Goal: Check status

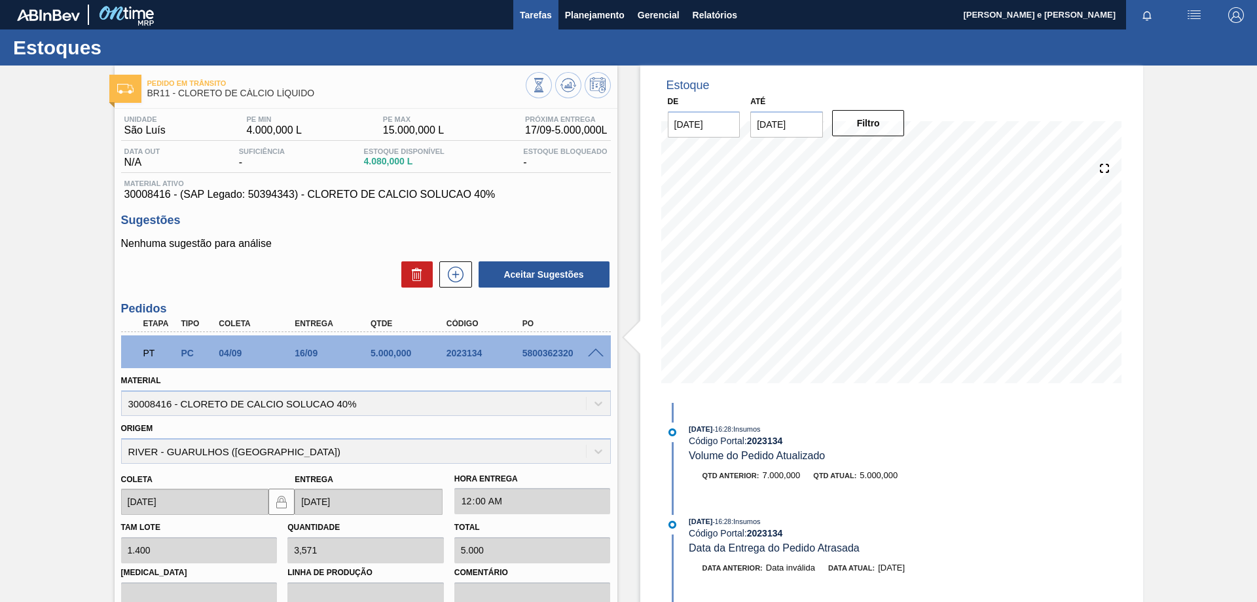
click at [532, 13] on span "Tarefas" at bounding box center [536, 15] width 32 height 16
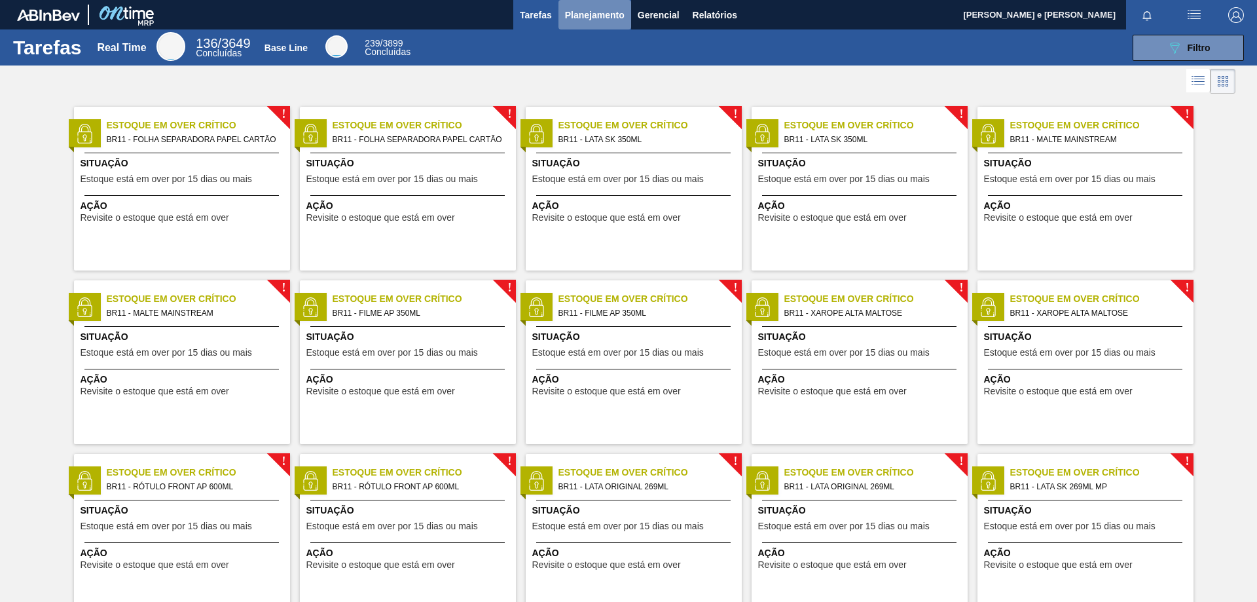
click at [595, 17] on span "Planejamento" at bounding box center [595, 15] width 60 height 16
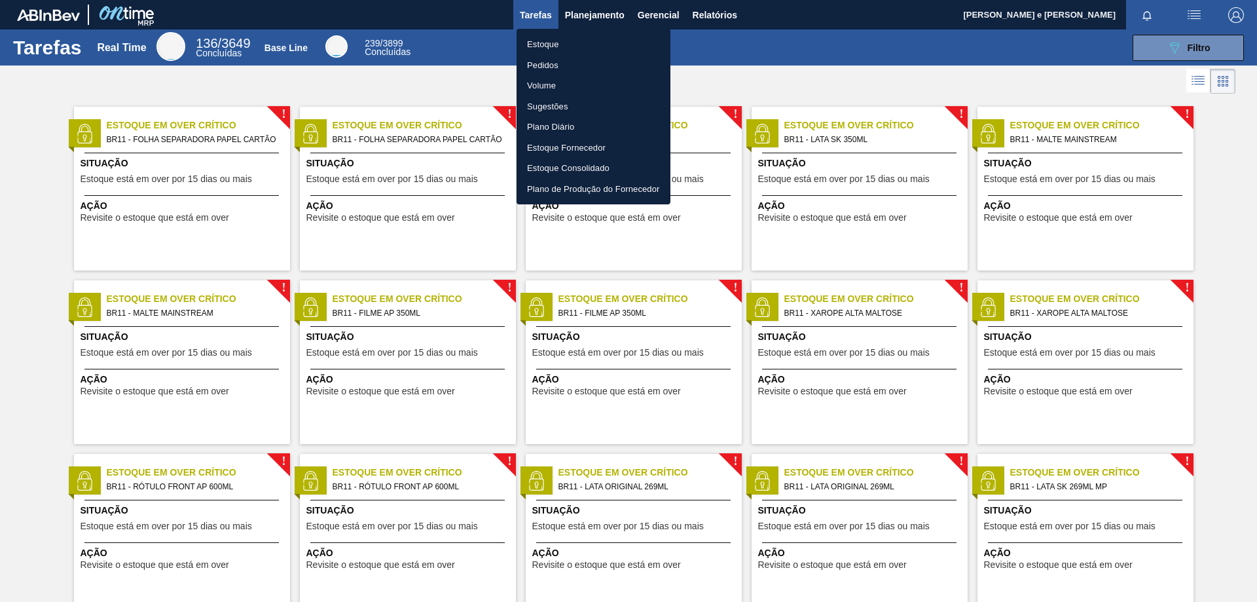
drag, startPoint x: 888, startPoint y: 41, endPoint x: 1162, endPoint y: 27, distance: 274.7
click at [895, 41] on div at bounding box center [628, 301] width 1257 height 602
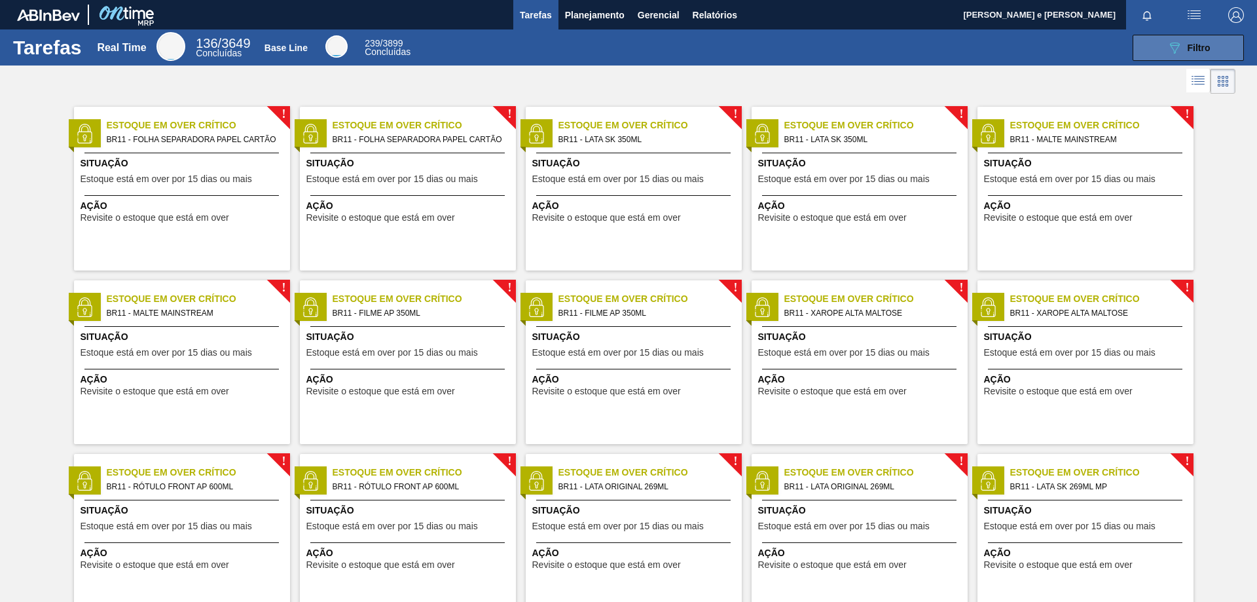
click at [1181, 47] on div "089F7B8B-B2A5-4AFE-B5C0-19BA573D28AC Filtro" at bounding box center [1189, 48] width 44 height 16
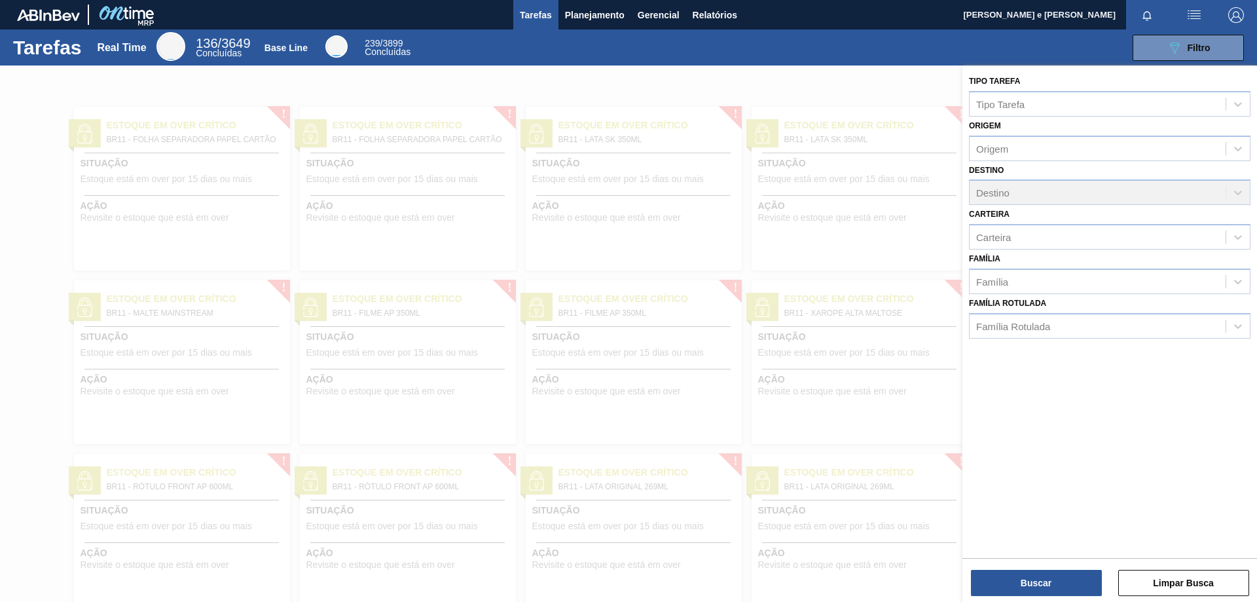
click at [722, 69] on div at bounding box center [628, 366] width 1257 height 602
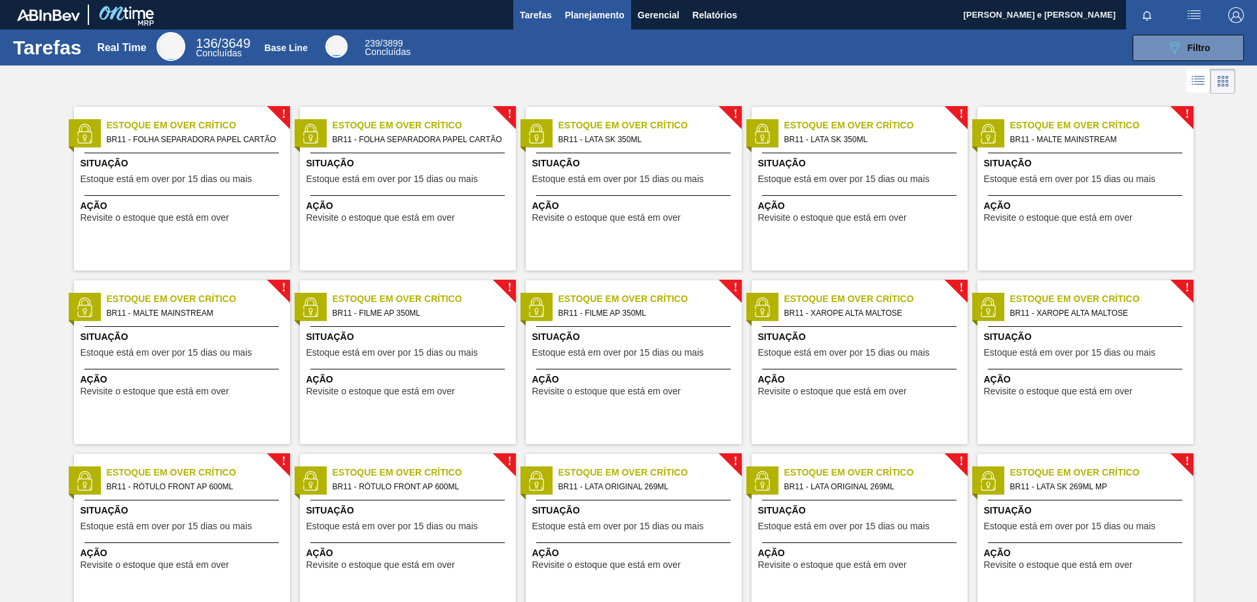
click at [586, 10] on span "Planejamento" at bounding box center [595, 15] width 60 height 16
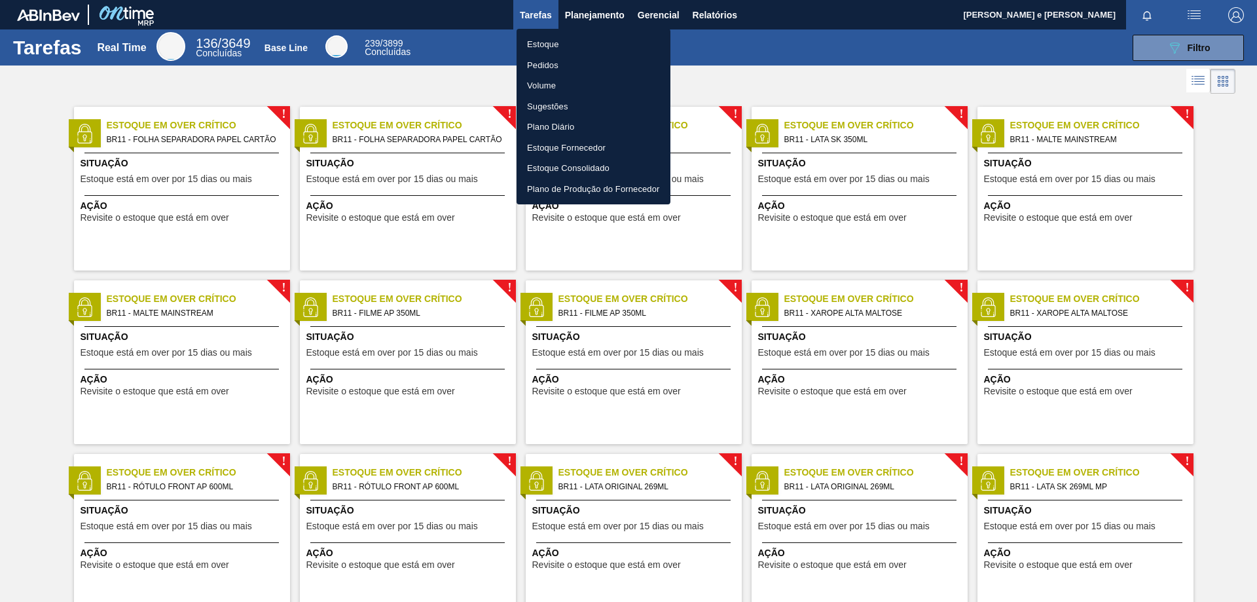
click at [536, 63] on li "Pedidos" at bounding box center [594, 65] width 154 height 21
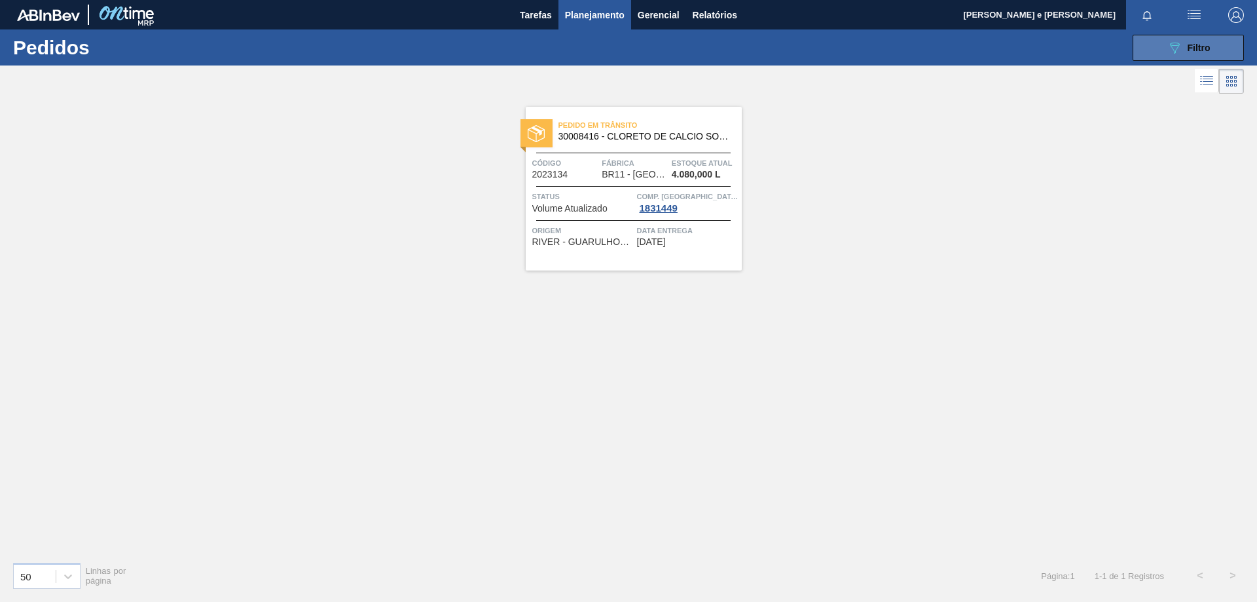
click at [1160, 43] on button "089F7B8B-B2A5-4AFE-B5C0-19BA573D28AC Filtro" at bounding box center [1188, 48] width 111 height 26
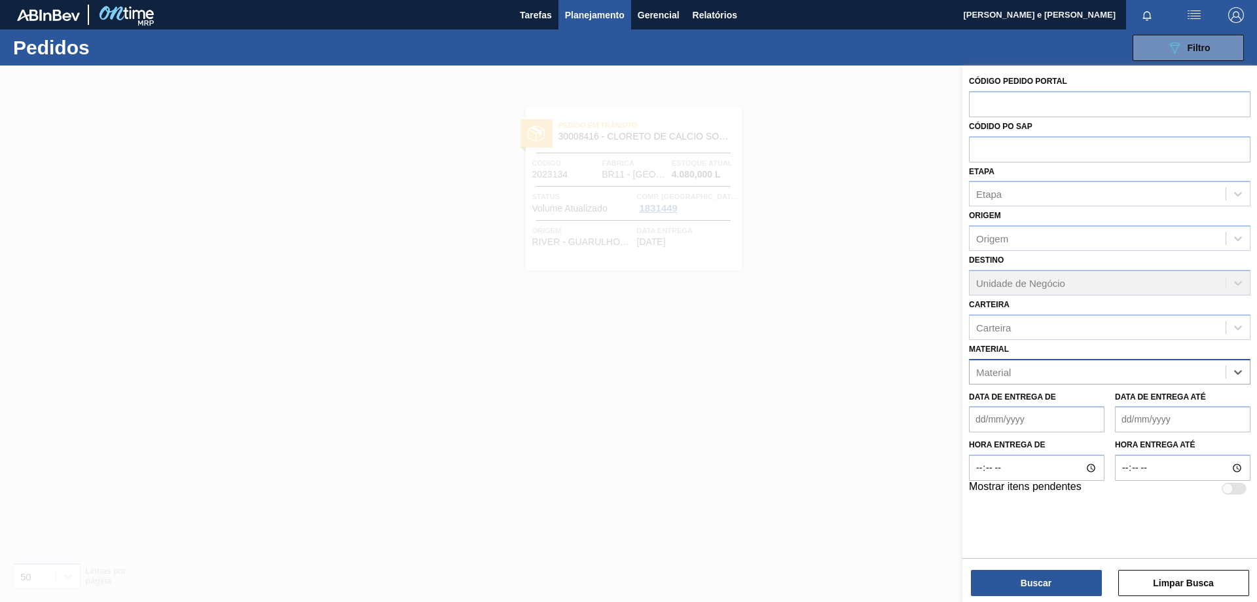
paste input "30002293"
type input "30002293"
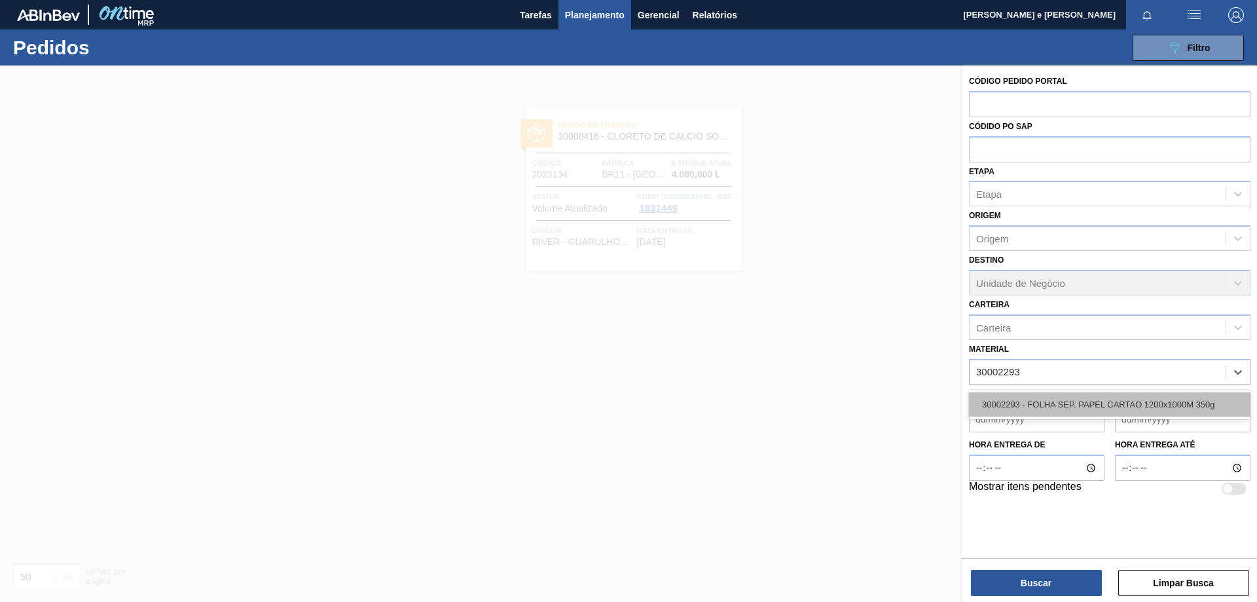
click at [1027, 409] on div "30002293 - FOLHA SEP. PAPEL CARTAO 1200x1000M 350g" at bounding box center [1110, 404] width 282 height 24
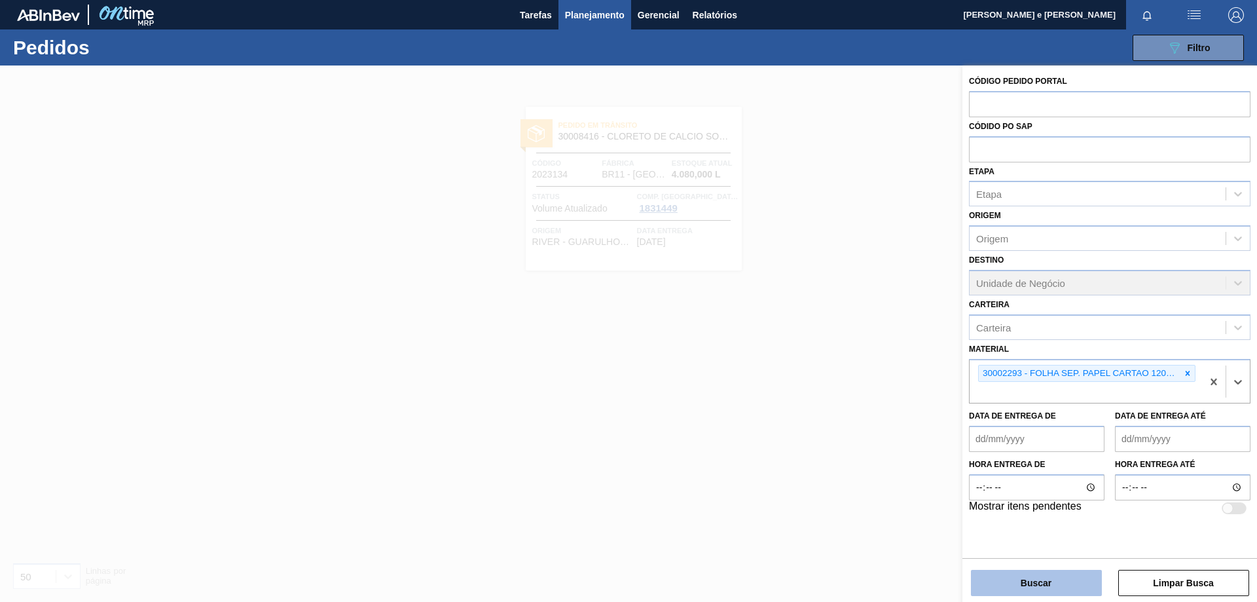
click at [1011, 583] on button "Buscar" at bounding box center [1036, 583] width 131 height 26
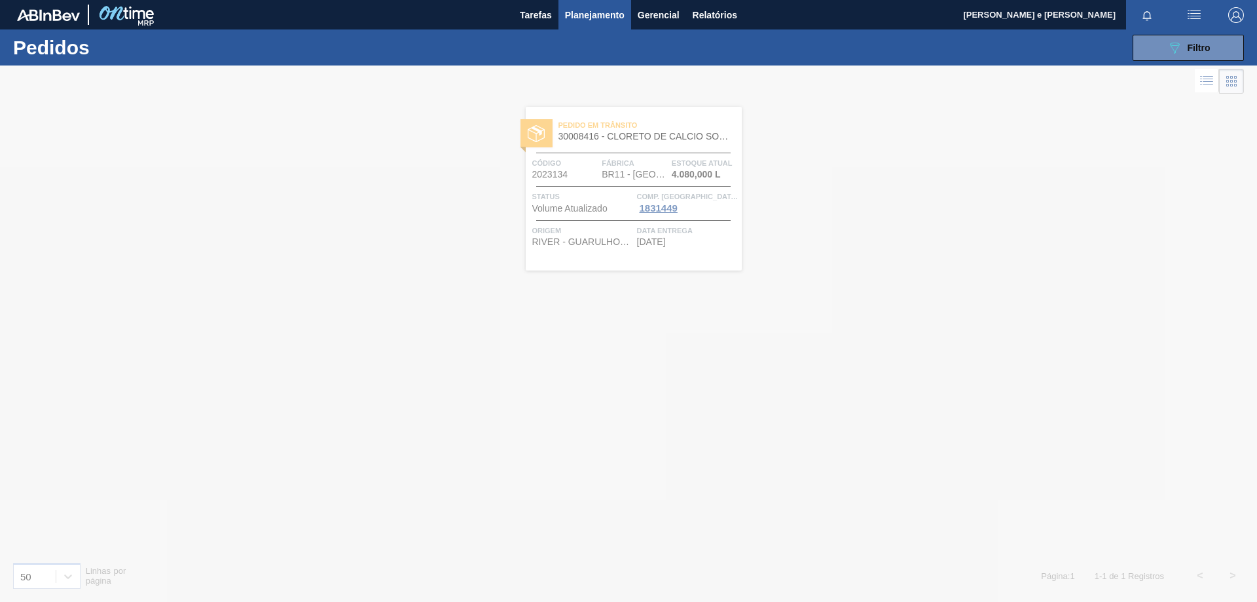
click at [944, 262] on div at bounding box center [628, 333] width 1257 height 536
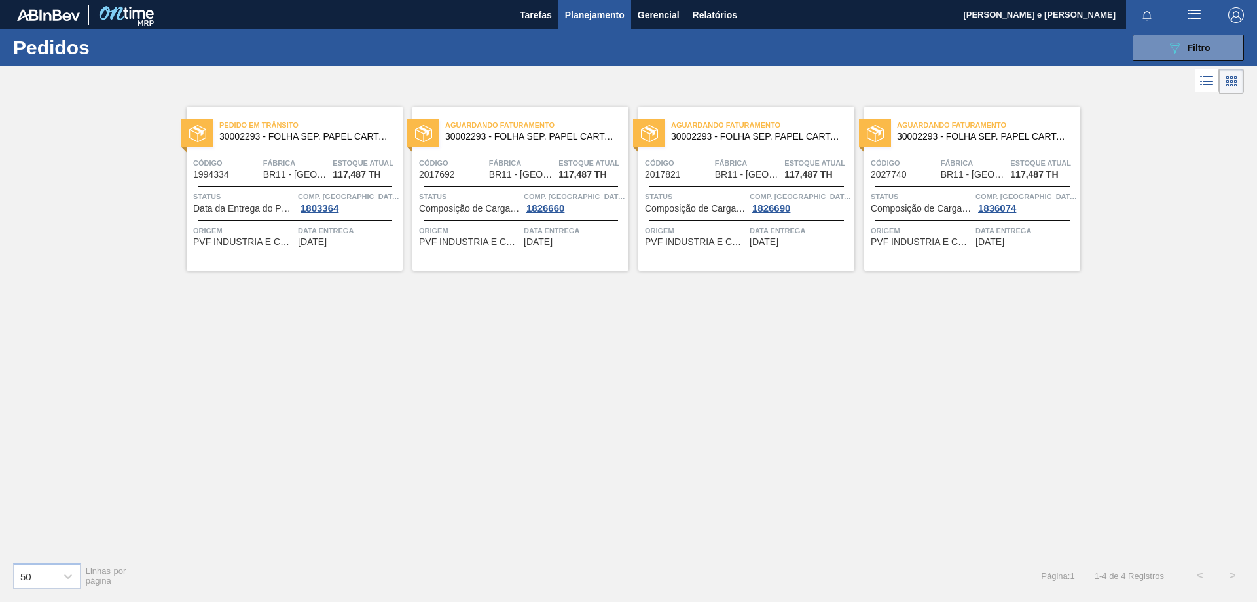
click at [1020, 356] on div "Pedido em Trânsito 30002293 - FOLHA SEP. PAPEL CARTAO 1200x1000M 350g Código 19…" at bounding box center [628, 324] width 1257 height 454
click at [267, 153] on div "Pedido em Trânsito 30002293 - FOLHA SEP. PAPEL CARTAO 1200x1000M 350g Código 19…" at bounding box center [295, 189] width 216 height 164
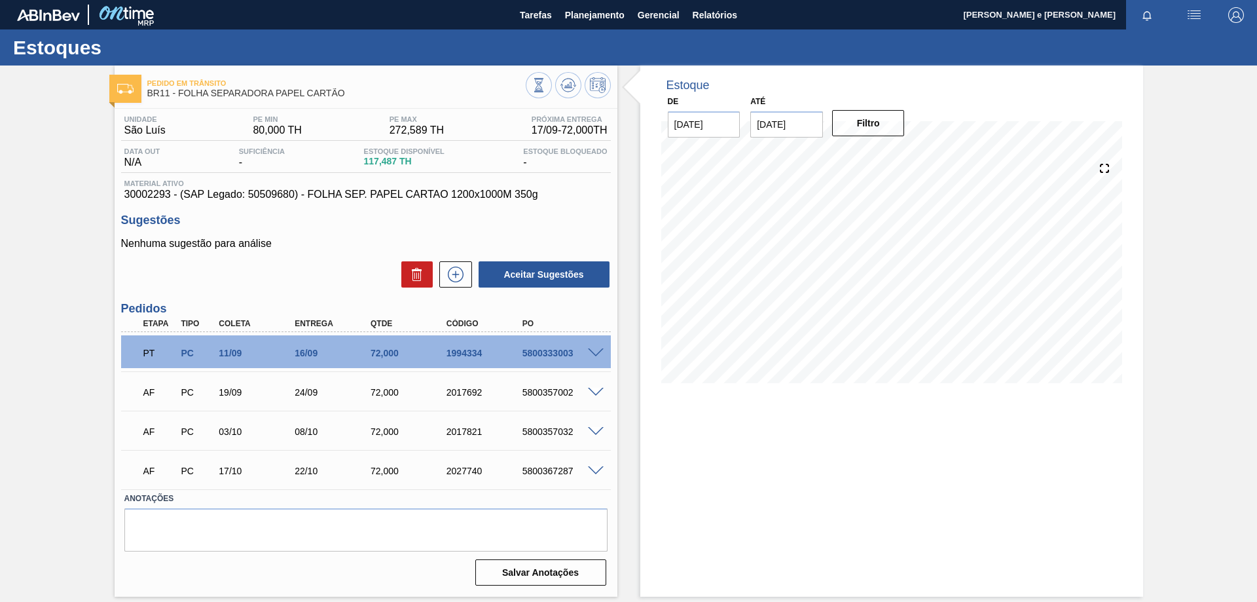
click at [938, 507] on div "Estoque De [DATE] Até [DATE] Filtro" at bounding box center [891, 330] width 503 height 531
click at [1186, 523] on div "Pedido em Trânsito BR11 - FOLHA SEPARADORA PAPEL CARTÃO Unidade São Luís PE MIN…" at bounding box center [628, 330] width 1257 height 531
